Goal: Task Accomplishment & Management: Complete application form

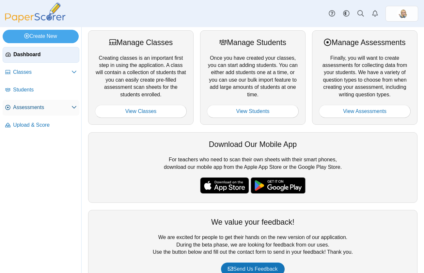
click at [32, 101] on link "Assessments" at bounding box center [41, 108] width 77 height 16
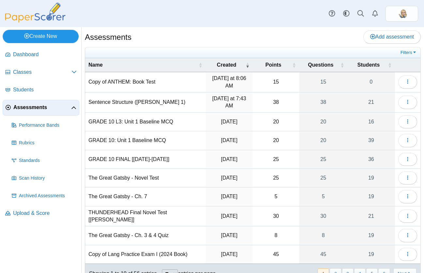
click at [48, 38] on link "Create New" at bounding box center [41, 36] width 76 height 13
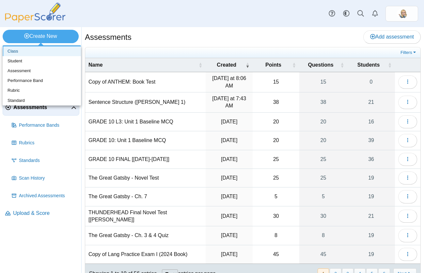
click at [54, 50] on link "Class" at bounding box center [42, 51] width 78 height 10
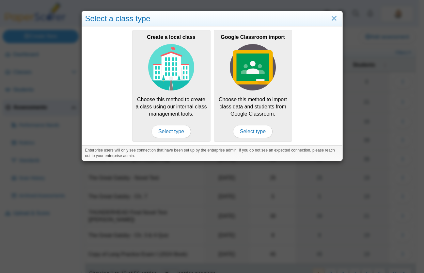
click at [337, 15] on div "Select a class type" at bounding box center [212, 18] width 260 height 15
click at [333, 16] on link "Close" at bounding box center [334, 18] width 10 height 11
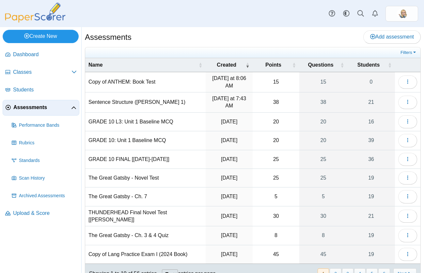
click at [35, 32] on link "Create New" at bounding box center [41, 36] width 76 height 13
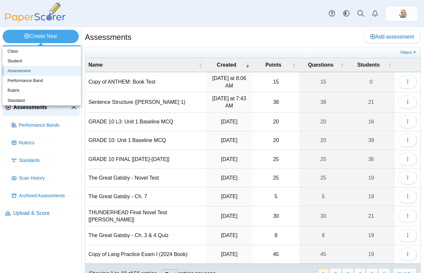
click at [49, 69] on link "Assessment" at bounding box center [42, 71] width 78 height 10
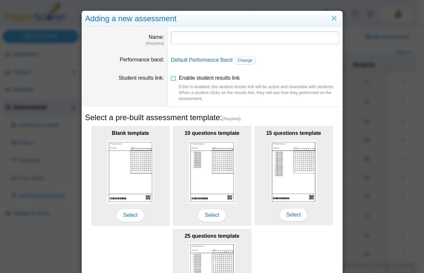
click at [203, 39] on input "Name" at bounding box center [255, 37] width 168 height 13
type input "*"
type input "**********"
click at [248, 57] on link "Change" at bounding box center [245, 60] width 22 height 8
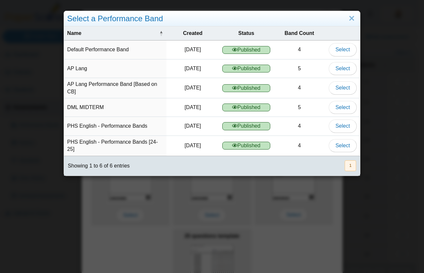
click at [350, 139] on td "Select" at bounding box center [342, 146] width 35 height 20
click at [344, 146] on span "Select" at bounding box center [343, 146] width 14 height 6
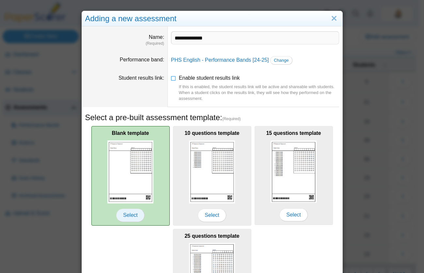
click at [133, 212] on span "Select" at bounding box center [130, 215] width 28 height 13
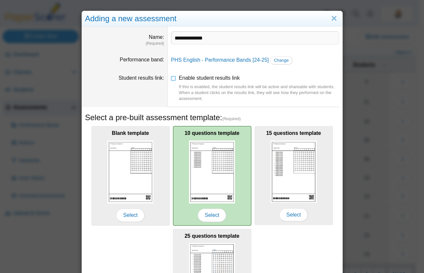
scroll to position [82, 0]
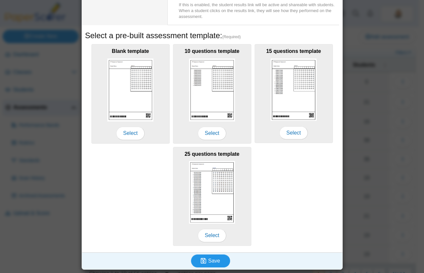
click at [214, 255] on button "Save" at bounding box center [210, 260] width 39 height 13
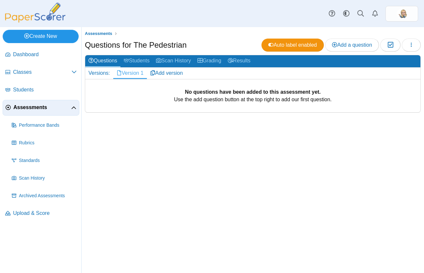
click at [63, 34] on link "Create New" at bounding box center [41, 36] width 76 height 13
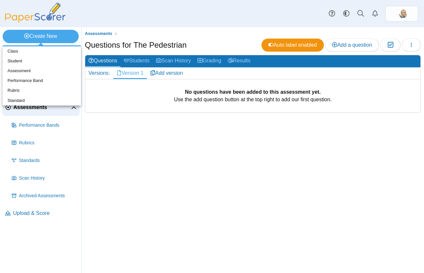
click at [148, 88] on div "No questions have been added to this assessment yet. Use the add question butto…" at bounding box center [252, 95] width 335 height 33
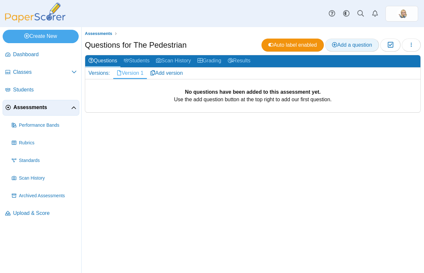
click at [351, 50] on link "Add a question" at bounding box center [352, 45] width 54 height 13
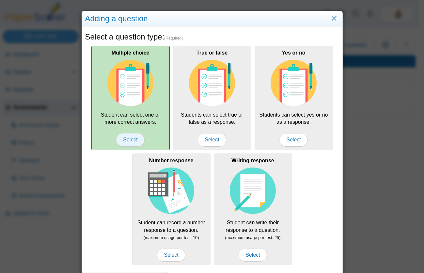
click at [137, 138] on span "Select" at bounding box center [130, 139] width 28 height 13
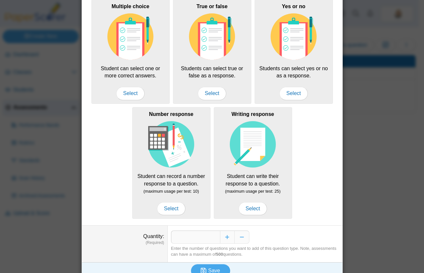
scroll to position [56, 0]
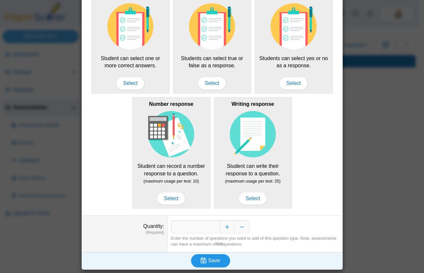
click at [202, 255] on button "Save" at bounding box center [210, 260] width 39 height 13
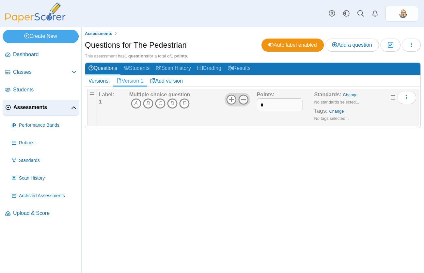
click at [242, 100] on icon at bounding box center [243, 99] width 10 height 10
click at [406, 99] on use "More options" at bounding box center [406, 97] width 1 height 4
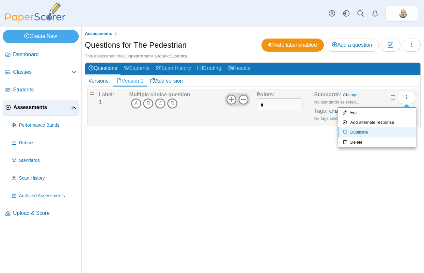
click at [380, 134] on link "Duplicate" at bounding box center [377, 132] width 78 height 10
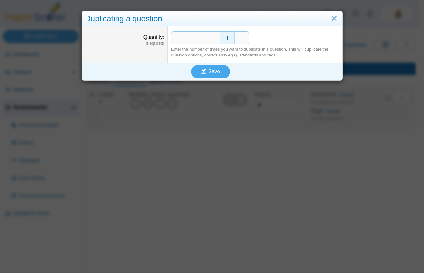
click at [227, 41] on button "Increase" at bounding box center [227, 37] width 15 height 13
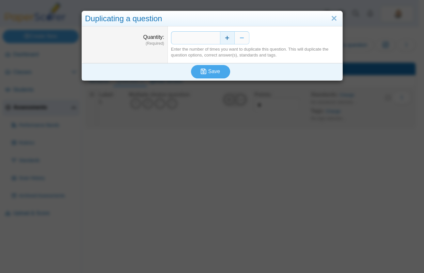
click at [227, 41] on button "Increase" at bounding box center [227, 37] width 15 height 13
type input "*"
click at [210, 69] on span "Save" at bounding box center [214, 72] width 12 height 6
